Goal: Check status: Check status

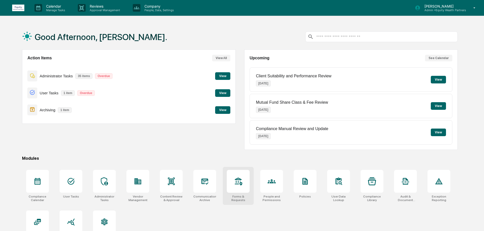
click at [235, 183] on icon at bounding box center [238, 181] width 8 height 8
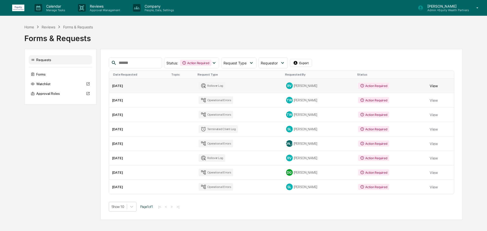
click at [434, 87] on button "View" at bounding box center [434, 86] width 8 height 10
